Goal: Information Seeking & Learning: Understand process/instructions

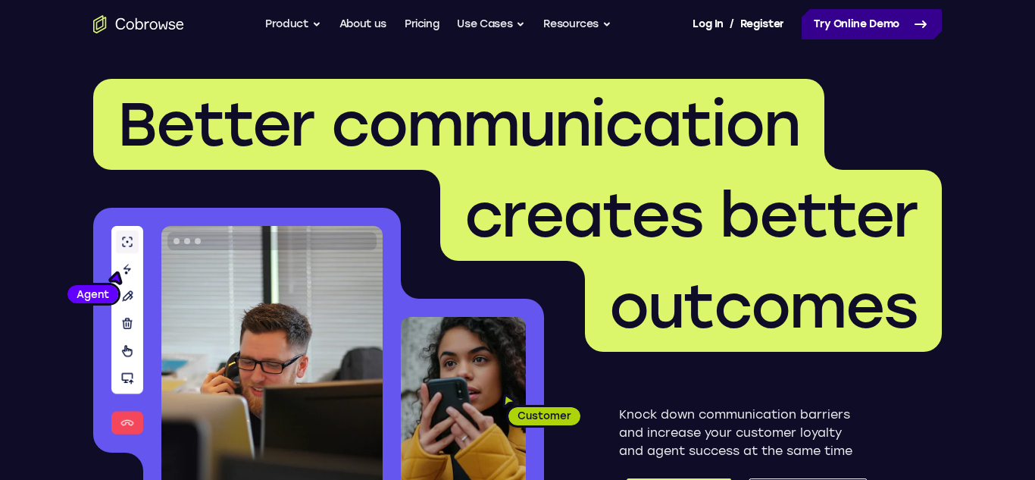
click at [848, 14] on link "Try Online Demo" at bounding box center [872, 24] width 140 height 30
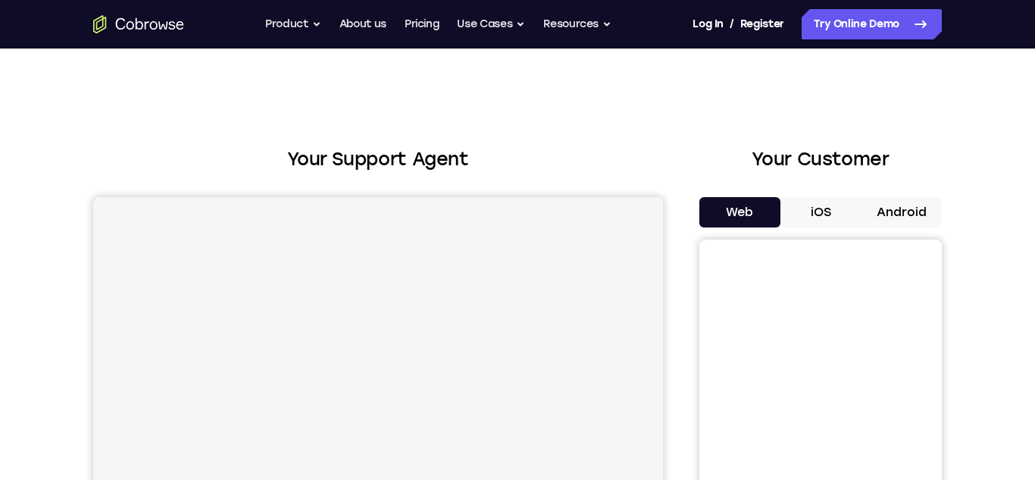
click at [912, 202] on button "Android" at bounding box center [901, 212] width 81 height 30
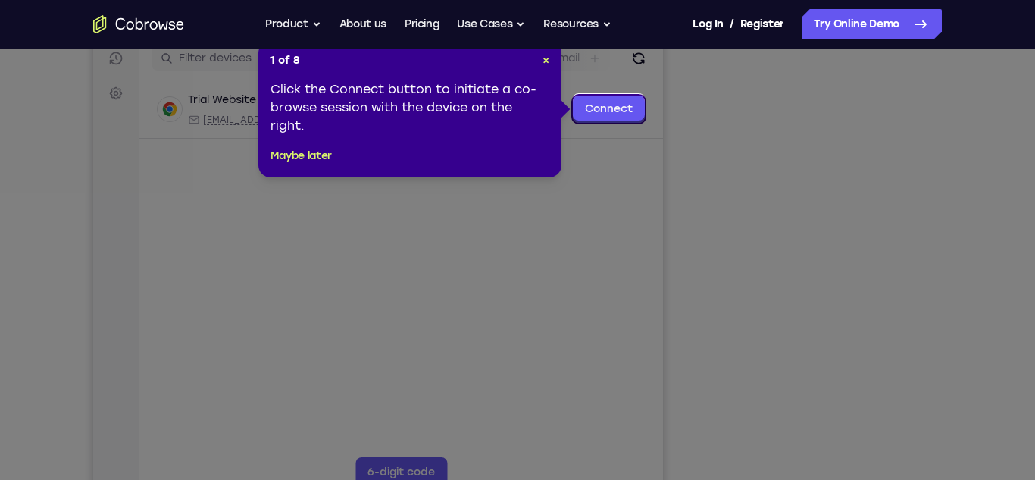
scroll to position [199, 0]
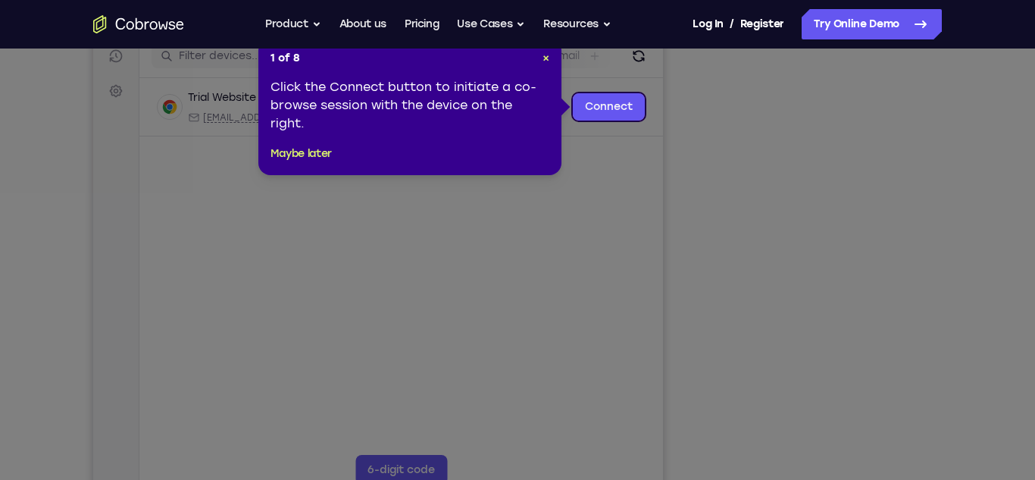
drag, startPoint x: 1034, startPoint y: 120, endPoint x: 1025, endPoint y: 178, distance: 59.2
click at [298, 151] on button "Maybe later" at bounding box center [301, 154] width 61 height 18
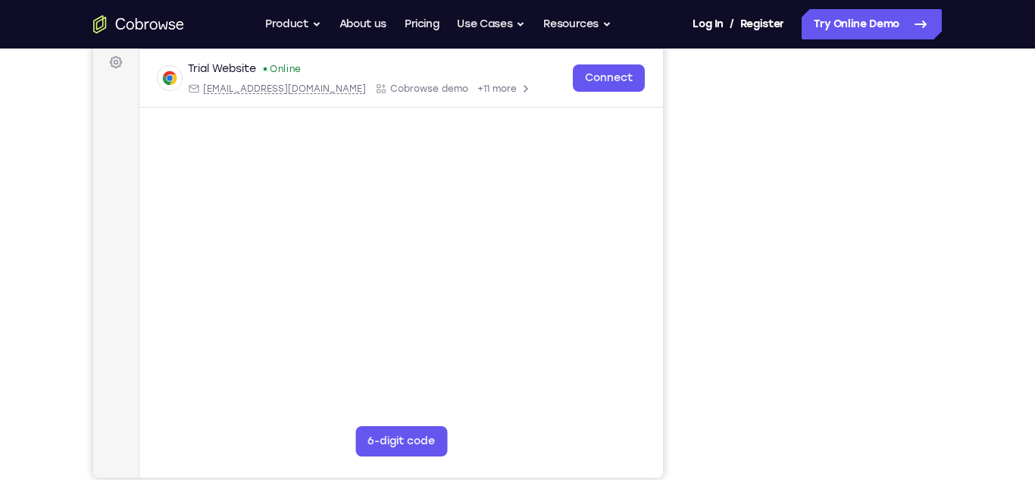
scroll to position [223, 0]
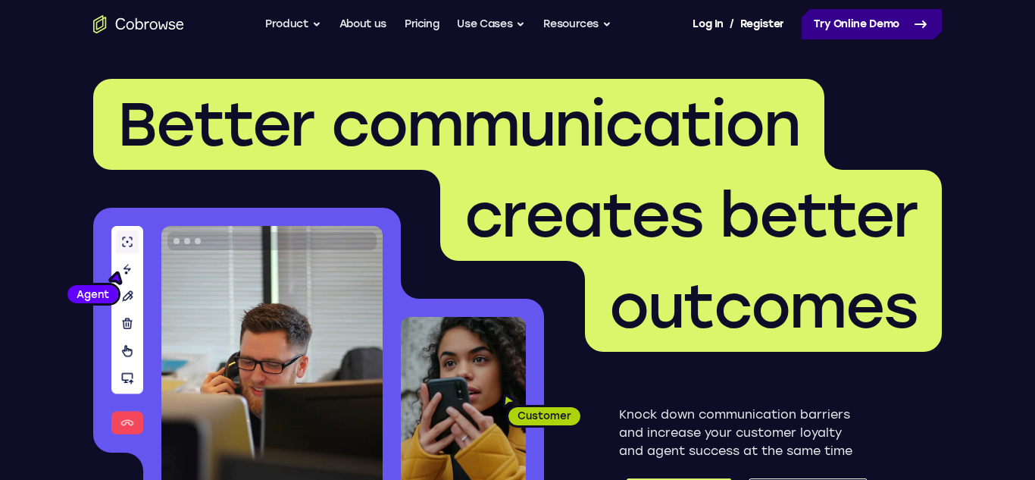
click at [882, 21] on link "Try Online Demo" at bounding box center [872, 24] width 140 height 30
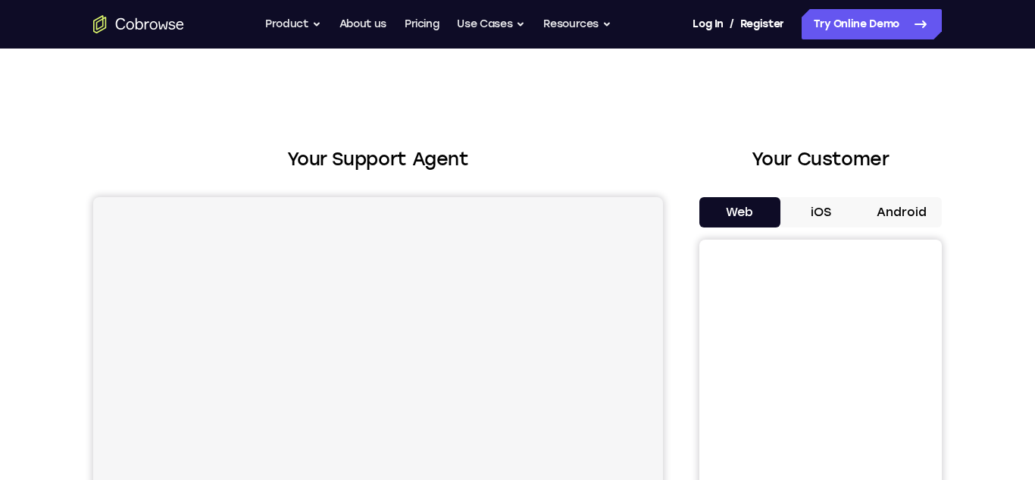
click at [912, 209] on button "Android" at bounding box center [901, 212] width 81 height 30
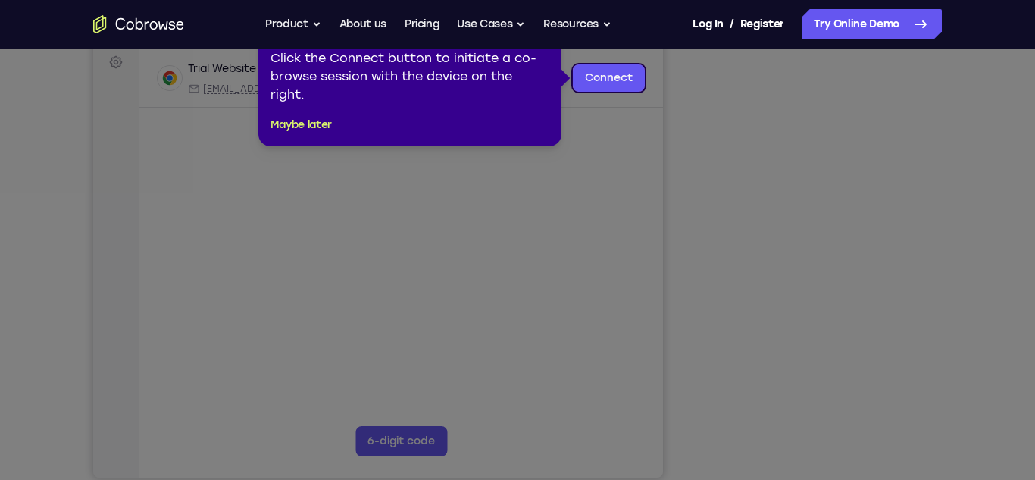
drag, startPoint x: 1034, startPoint y: 111, endPoint x: 1034, endPoint y: 177, distance: 65.9
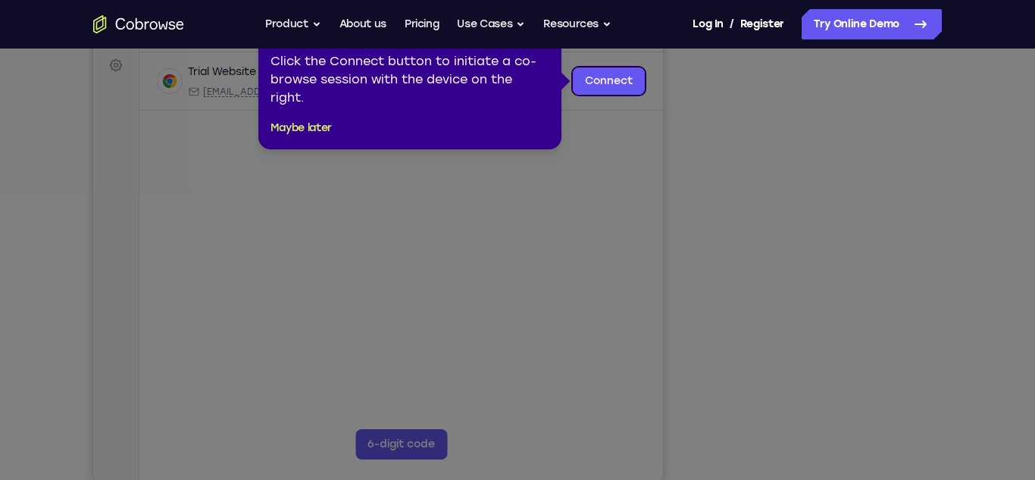
click at [277, 139] on div "1 of 8 × Click the Connect button to initiate a co-browse session with the devi…" at bounding box center [409, 81] width 303 height 136
click at [279, 133] on button "Maybe later" at bounding box center [301, 128] width 61 height 18
